Goal: Information Seeking & Learning: Learn about a topic

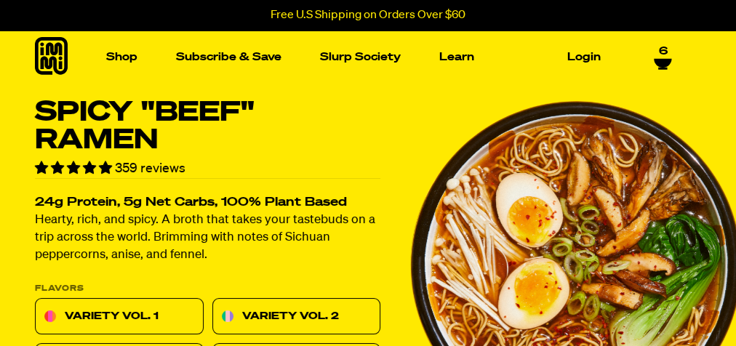
click at [447, 108] on img "1 of 8" at bounding box center [575, 265] width 333 height 333
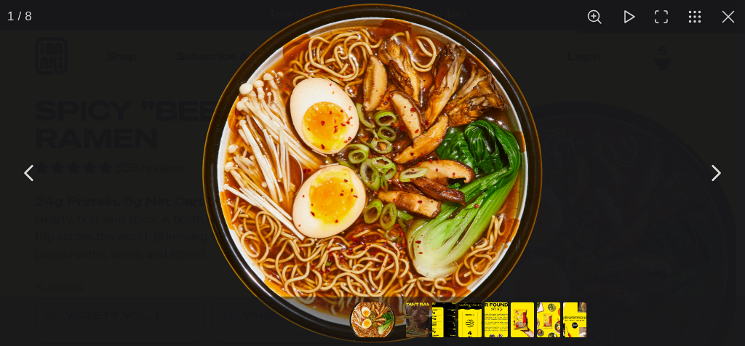
click at [471, 317] on button "Go to slide #4" at bounding box center [469, 319] width 47 height 35
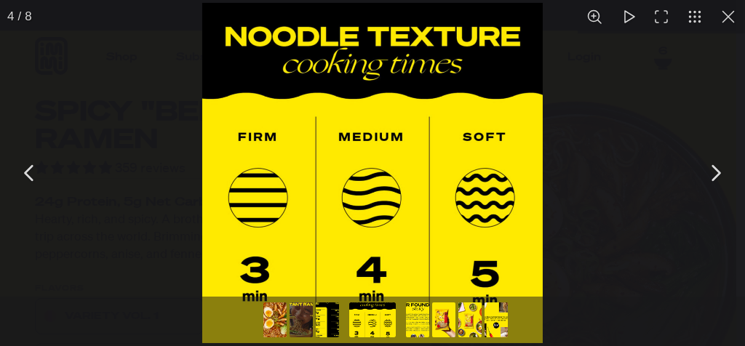
click at [290, 301] on div "You can close this modal content with the ESC key" at bounding box center [461, 321] width 396 height 49
click at [725, 175] on button "You can close this modal content with the ESC key" at bounding box center [715, 173] width 36 height 36
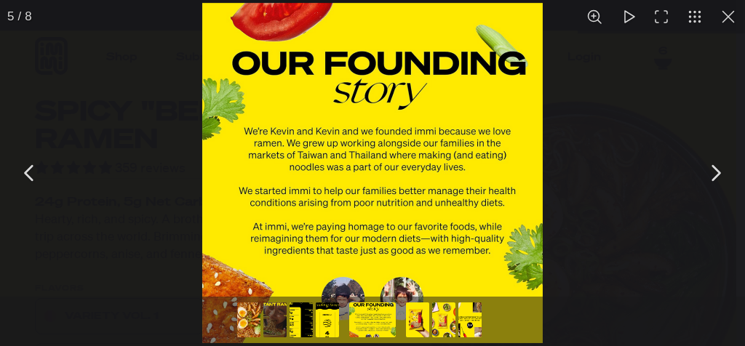
click at [725, 175] on button "You can close this modal content with the ESC key" at bounding box center [715, 173] width 36 height 36
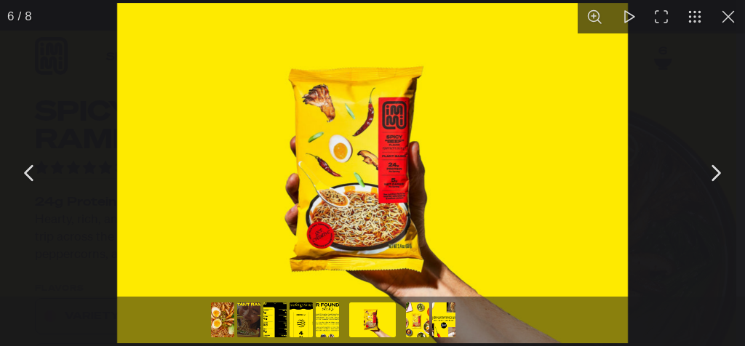
click at [718, 176] on button "You can close this modal content with the ESC key" at bounding box center [715, 173] width 36 height 36
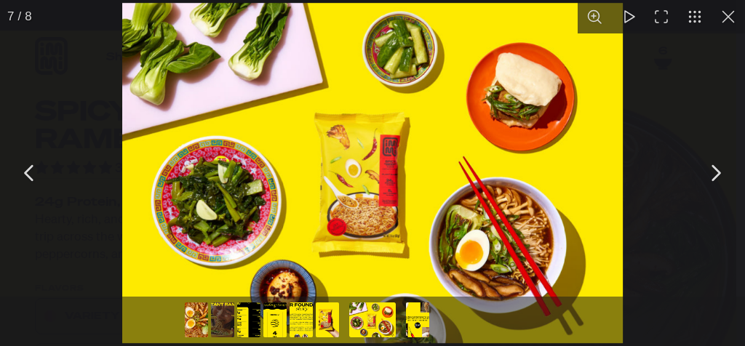
click at [718, 176] on button "You can close this modal content with the ESC key" at bounding box center [715, 173] width 36 height 36
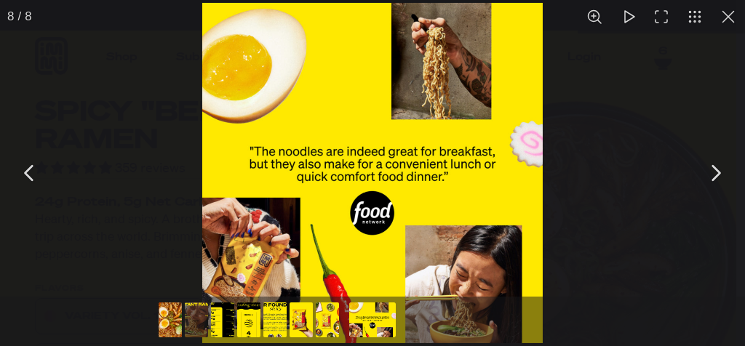
click at [718, 176] on button "You can close this modal content with the ESC key" at bounding box center [715, 173] width 36 height 36
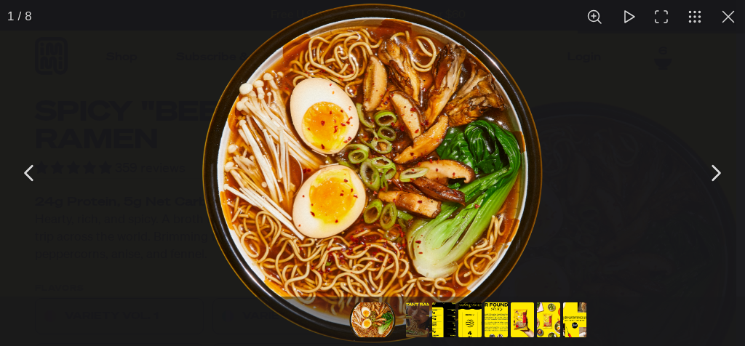
click at [718, 176] on button "You can close this modal content with the ESC key" at bounding box center [715, 173] width 36 height 36
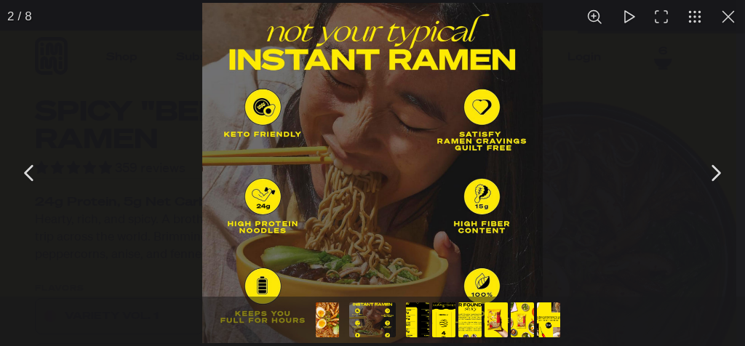
click at [718, 176] on button "You can close this modal content with the ESC key" at bounding box center [715, 173] width 36 height 36
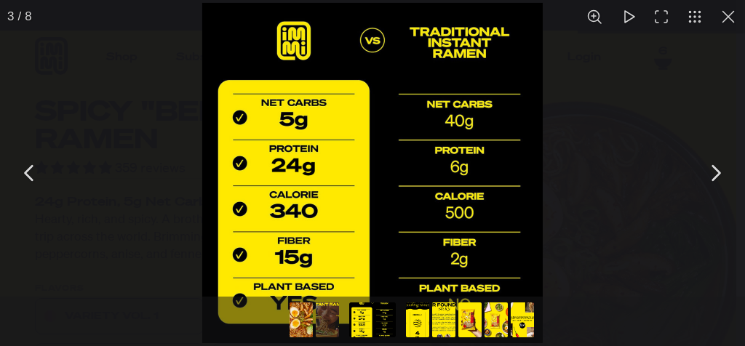
click at [718, 176] on button "You can close this modal content with the ESC key" at bounding box center [715, 173] width 36 height 36
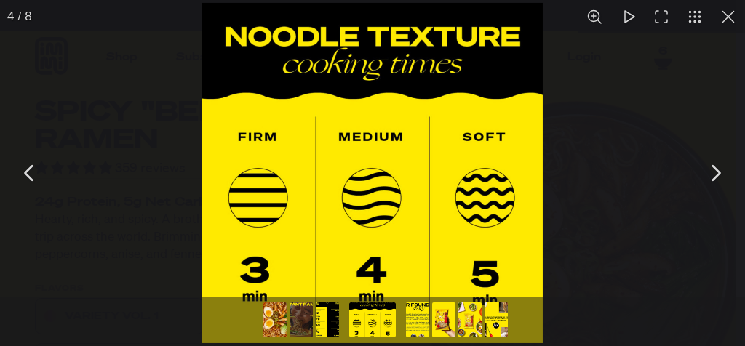
click at [718, 176] on button "You can close this modal content with the ESC key" at bounding box center [715, 173] width 36 height 36
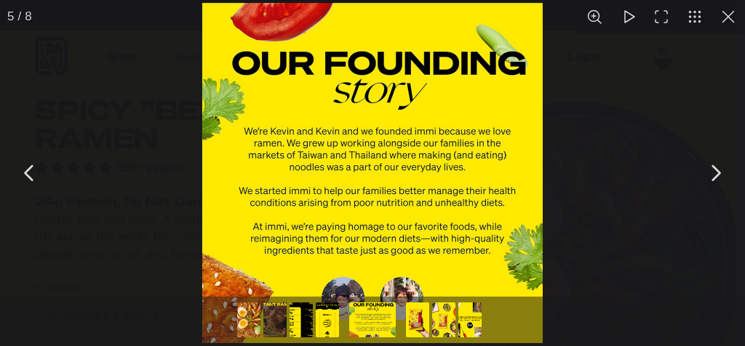
click at [718, 176] on button "You can close this modal content with the ESC key" at bounding box center [715, 173] width 36 height 36
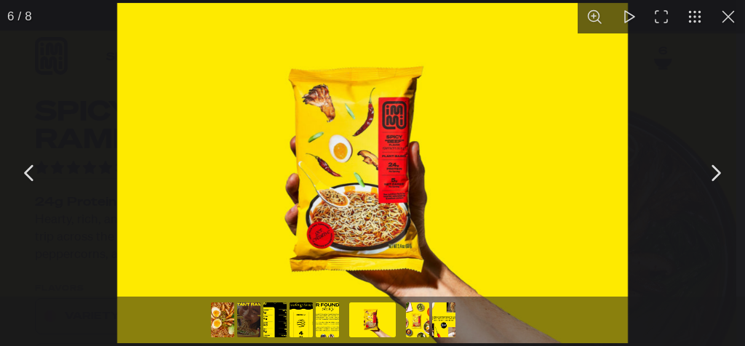
click at [718, 176] on button "You can close this modal content with the ESC key" at bounding box center [715, 173] width 36 height 36
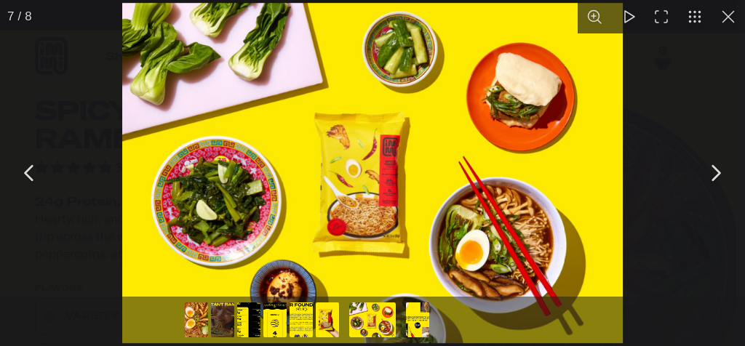
click at [732, 17] on button "You can close this modal content with the ESC key" at bounding box center [727, 16] width 33 height 33
